Goal: Find specific page/section: Find specific page/section

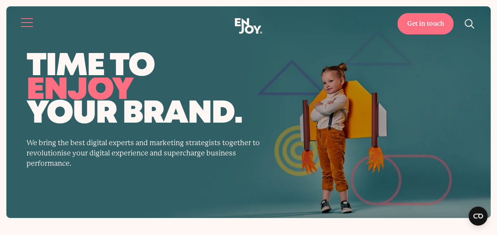
click at [23, 21] on button "Site navigation" at bounding box center [27, 22] width 17 height 17
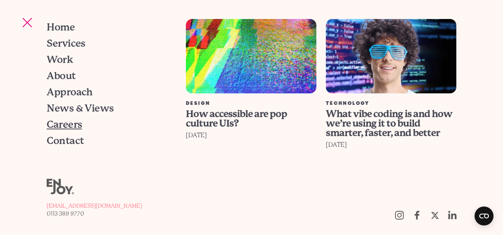
click at [59, 124] on span "Careers" at bounding box center [64, 124] width 35 height 10
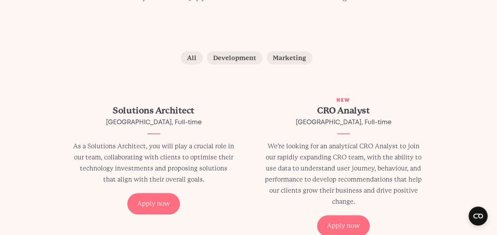
scroll to position [142, 0]
